Goal: Find specific page/section: Find specific page/section

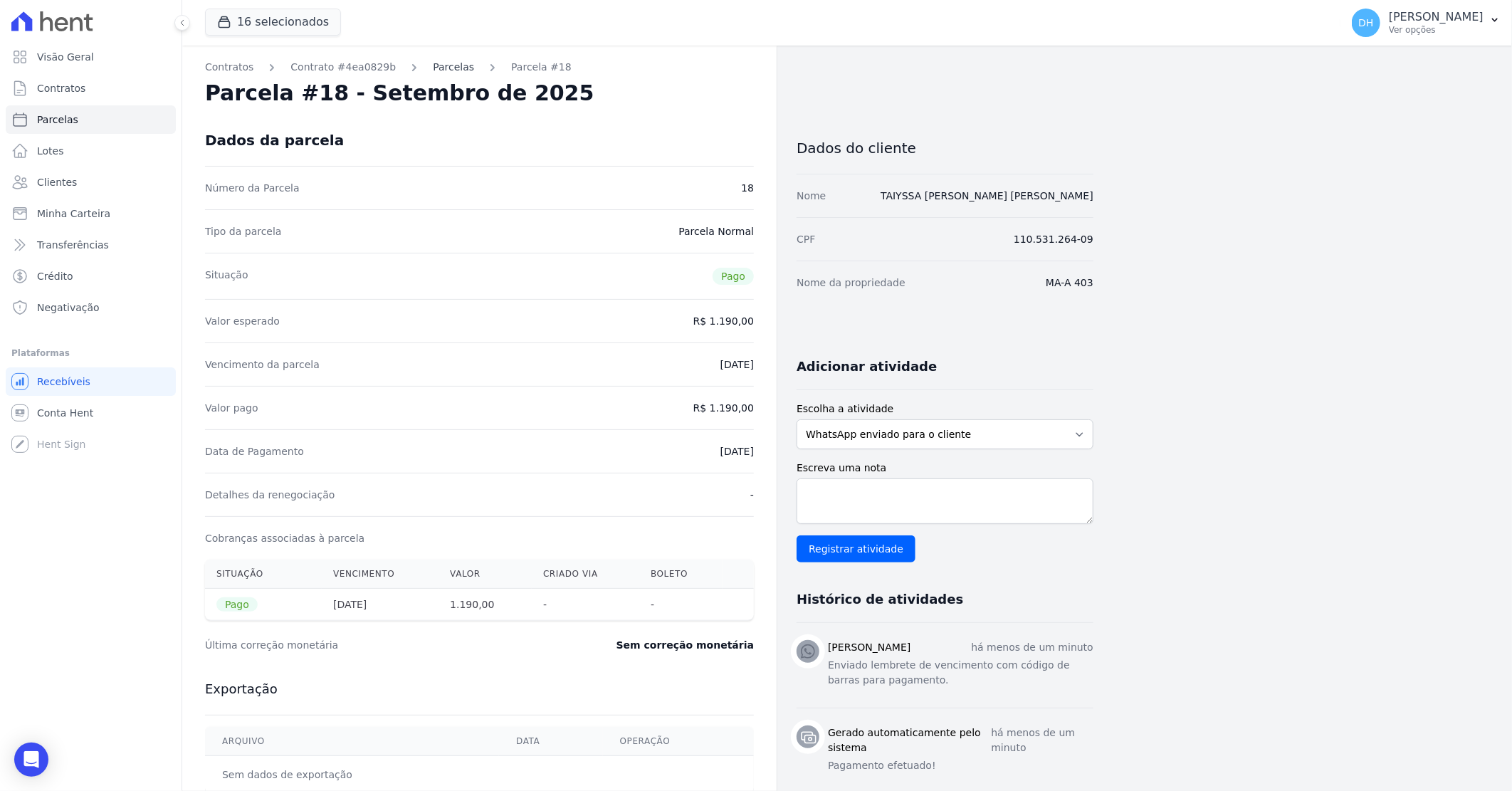
click at [433, 62] on link "Parcelas" at bounding box center [453, 68] width 41 height 15
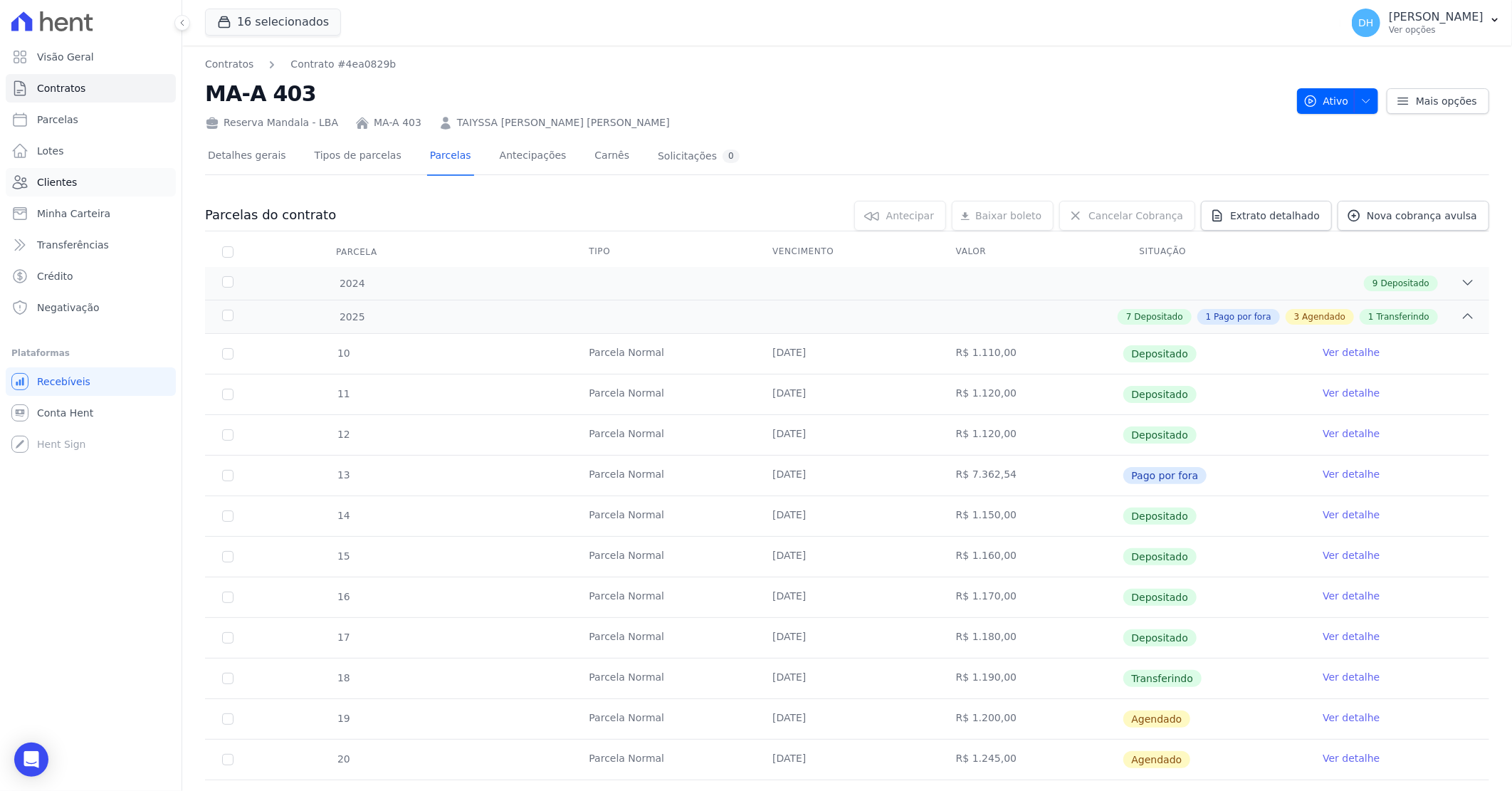
click at [70, 179] on span "Clientes" at bounding box center [57, 182] width 40 height 14
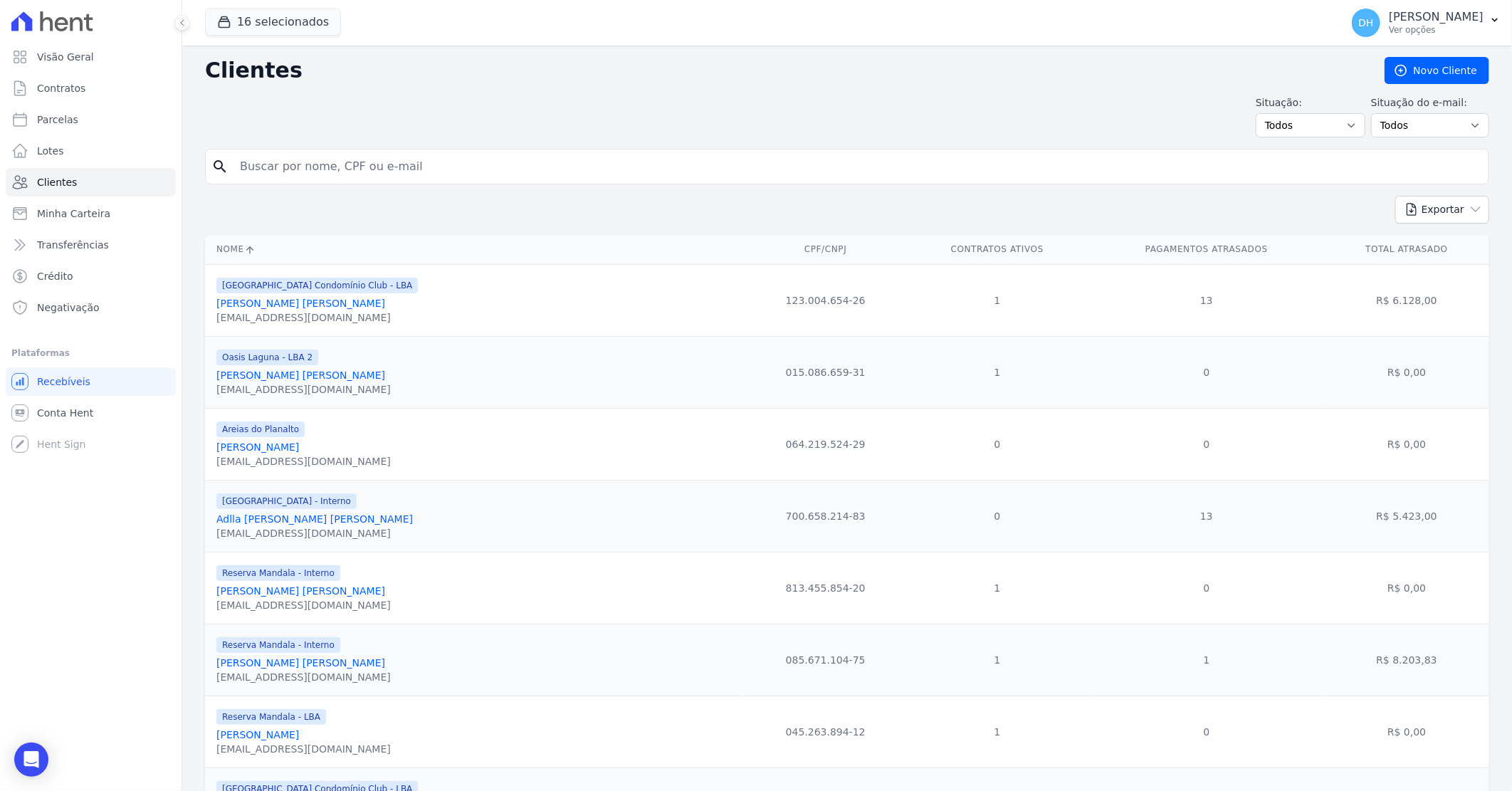
click at [328, 162] on input "search" at bounding box center [857, 167] width 1251 height 29
type input "[PERSON_NAME]"
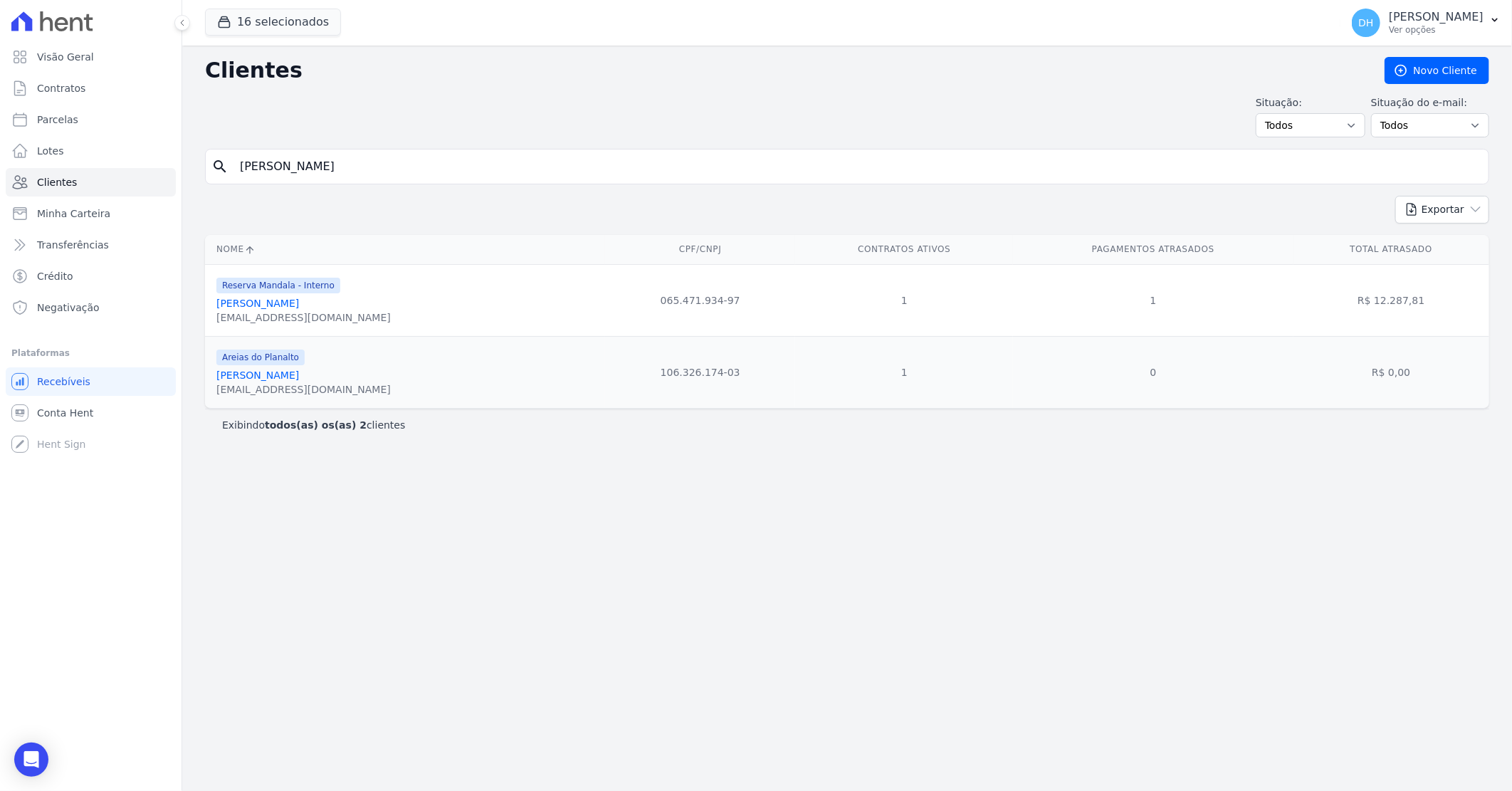
click at [289, 300] on link "[PERSON_NAME]" at bounding box center [257, 303] width 83 height 11
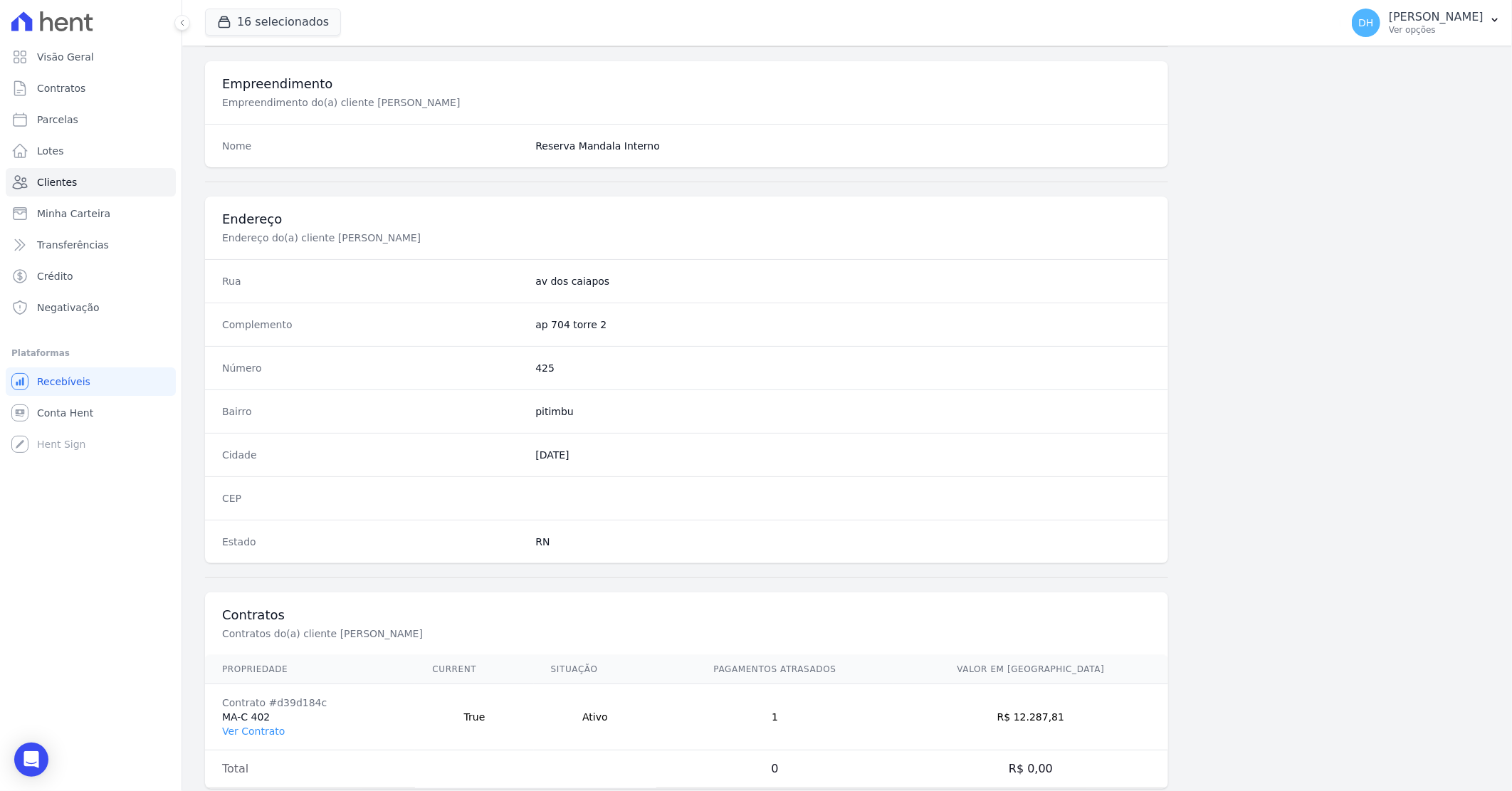
scroll to position [543, 0]
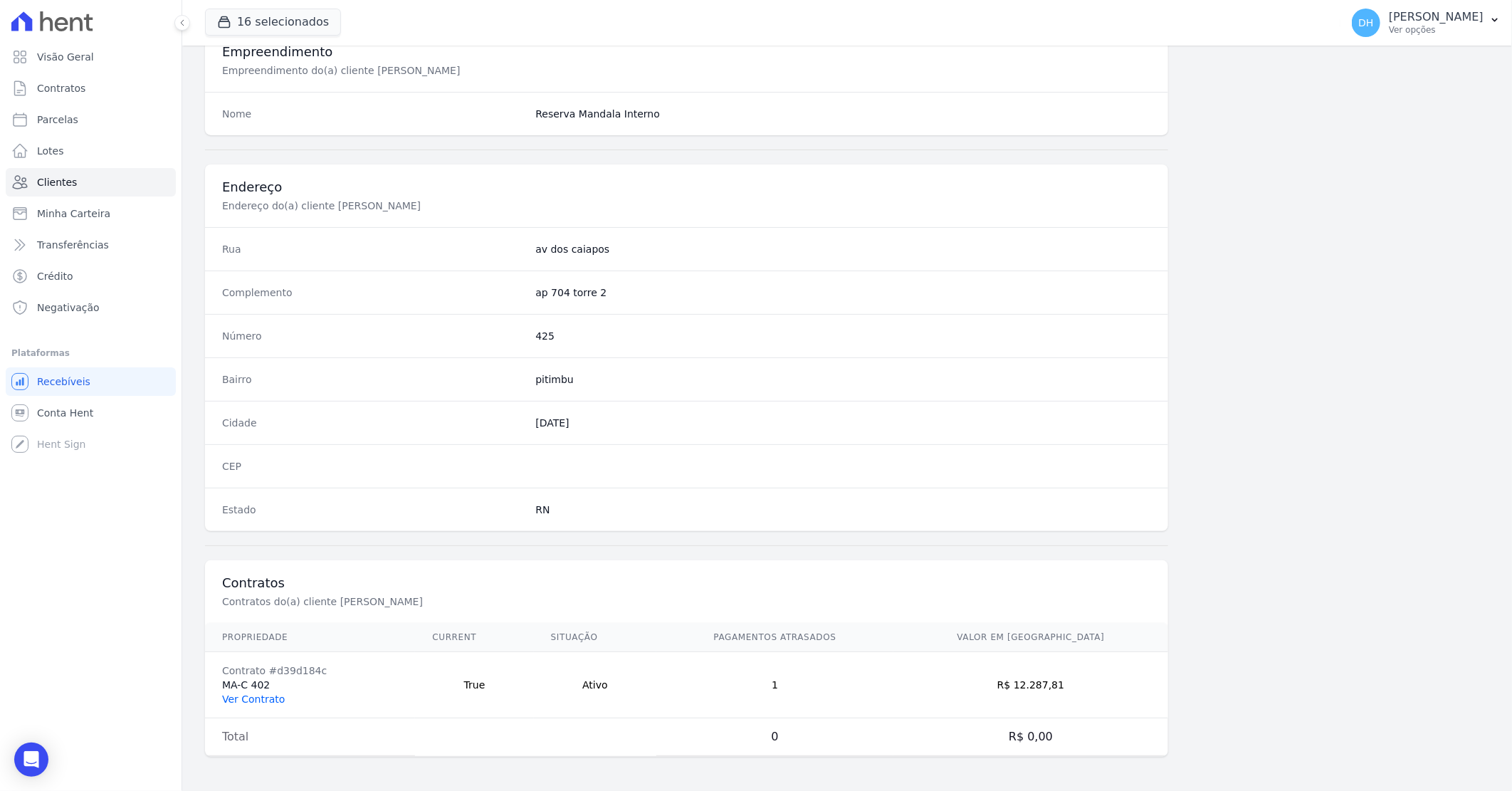
click at [269, 696] on link "Ver Contrato" at bounding box center [253, 699] width 63 height 11
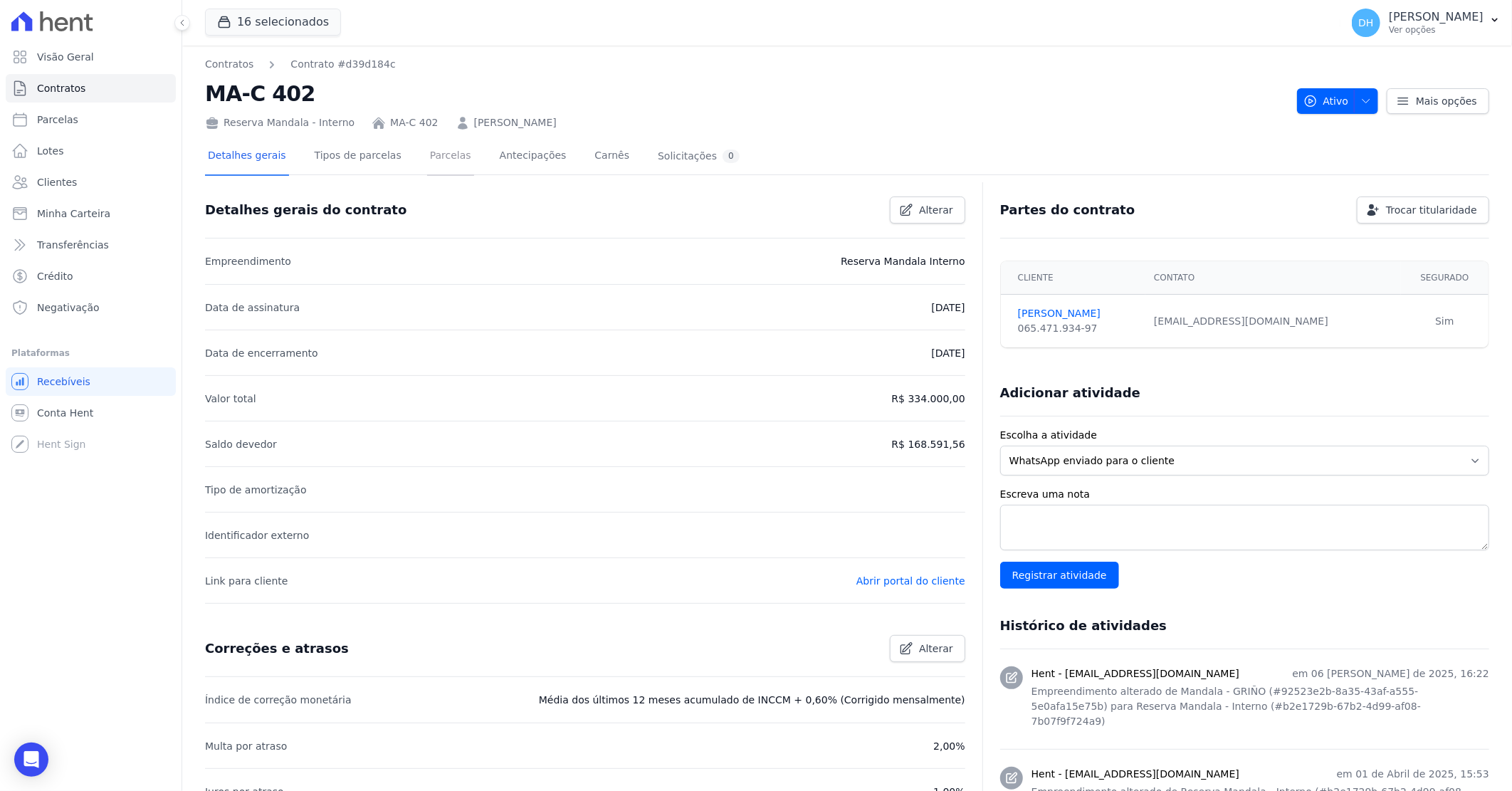
click at [442, 153] on link "Parcelas" at bounding box center [450, 157] width 47 height 38
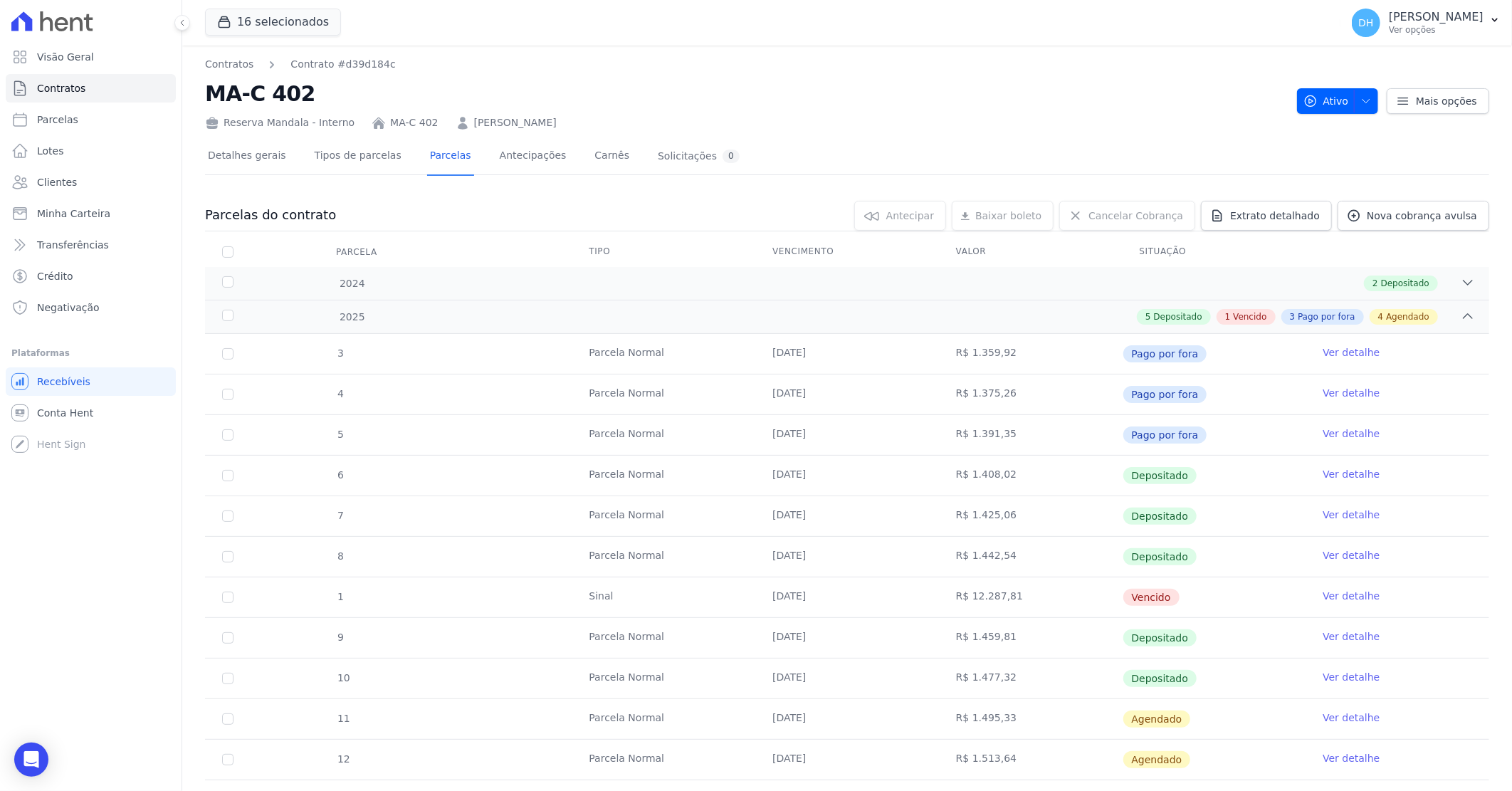
click at [1331, 588] on link "Ver detalhe" at bounding box center [1351, 595] width 57 height 14
